Goal: Check status: Check status

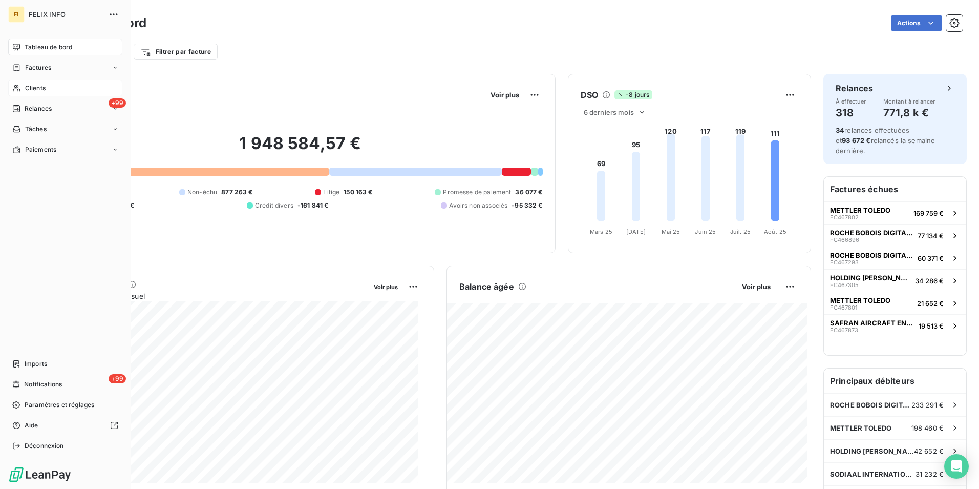
click at [26, 90] on span "Clients" at bounding box center [35, 87] width 20 height 9
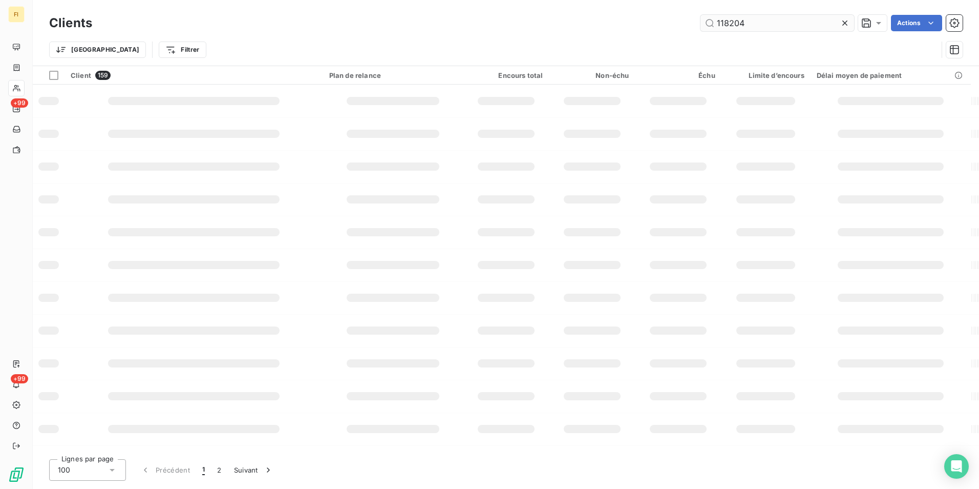
type input "118204"
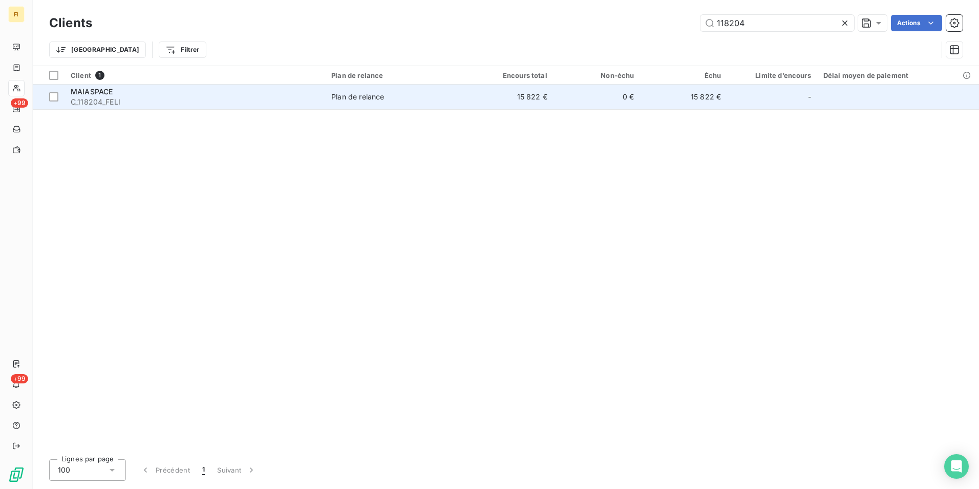
click at [544, 97] on td "15 822 €" at bounding box center [510, 97] width 87 height 25
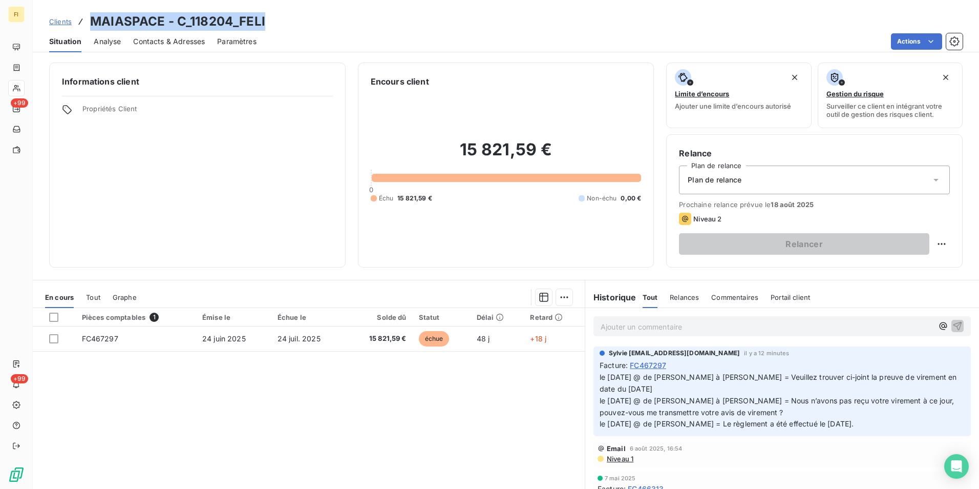
drag, startPoint x: 260, startPoint y: 25, endPoint x: 93, endPoint y: 23, distance: 166.5
click at [93, 23] on div "Clients MAIASPACE - C_118204_FELI" at bounding box center [506, 21] width 946 height 18
copy h3 "MAIASPACE - C_118204_FELI"
